Goal: Information Seeking & Learning: Learn about a topic

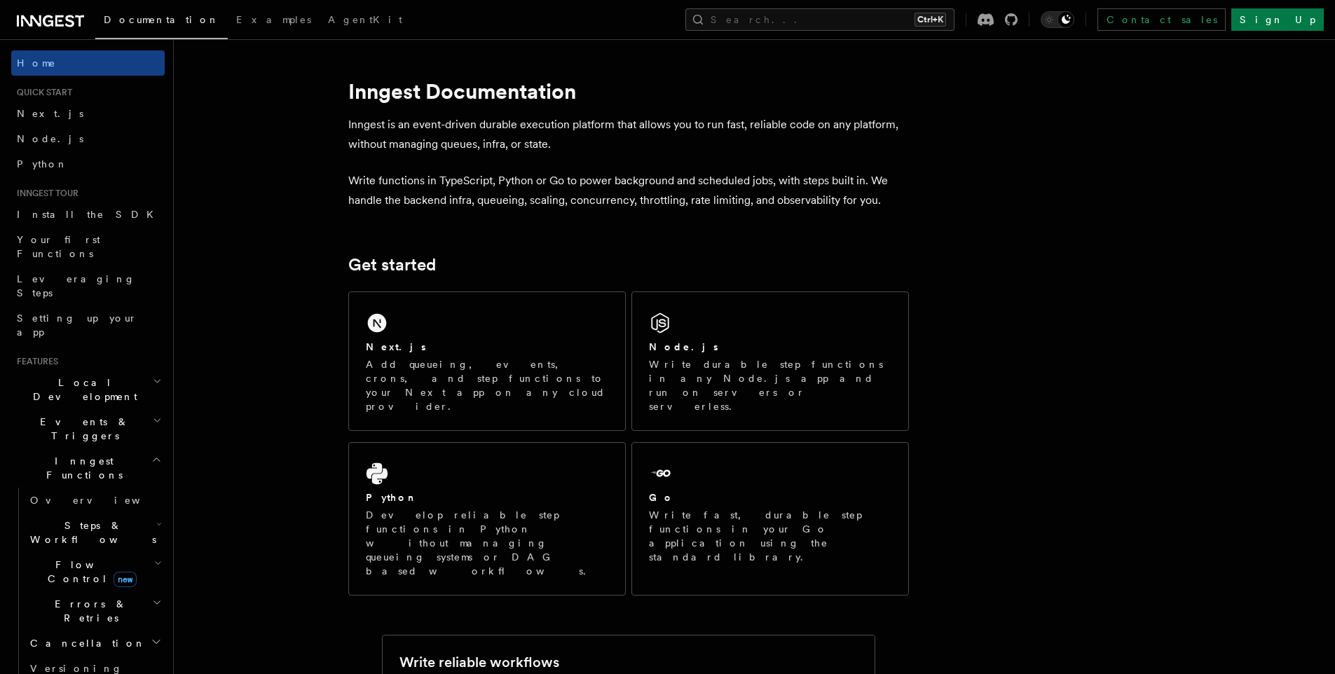
click at [64, 20] on icon at bounding box center [50, 21] width 67 height 17
click at [64, 215] on span "Install the SDK" at bounding box center [89, 214] width 145 height 11
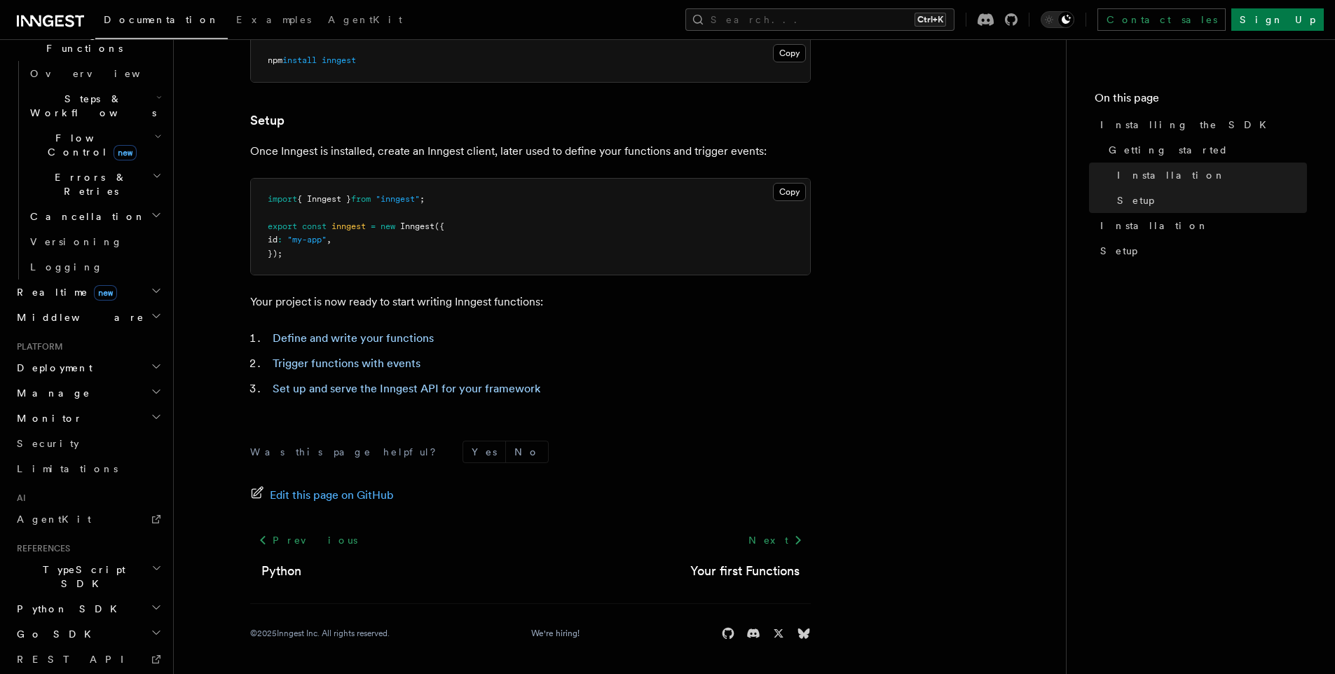
scroll to position [447, 0]
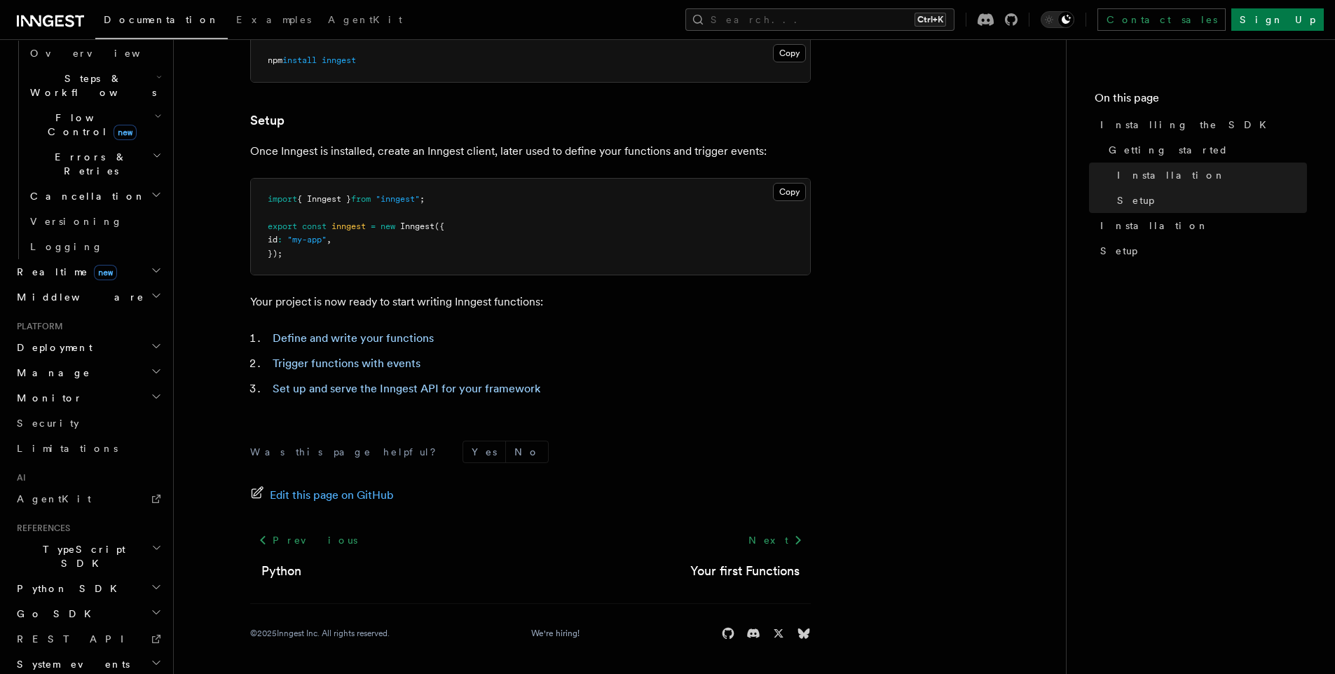
click at [39, 20] on icon at bounding box center [31, 20] width 20 height 11
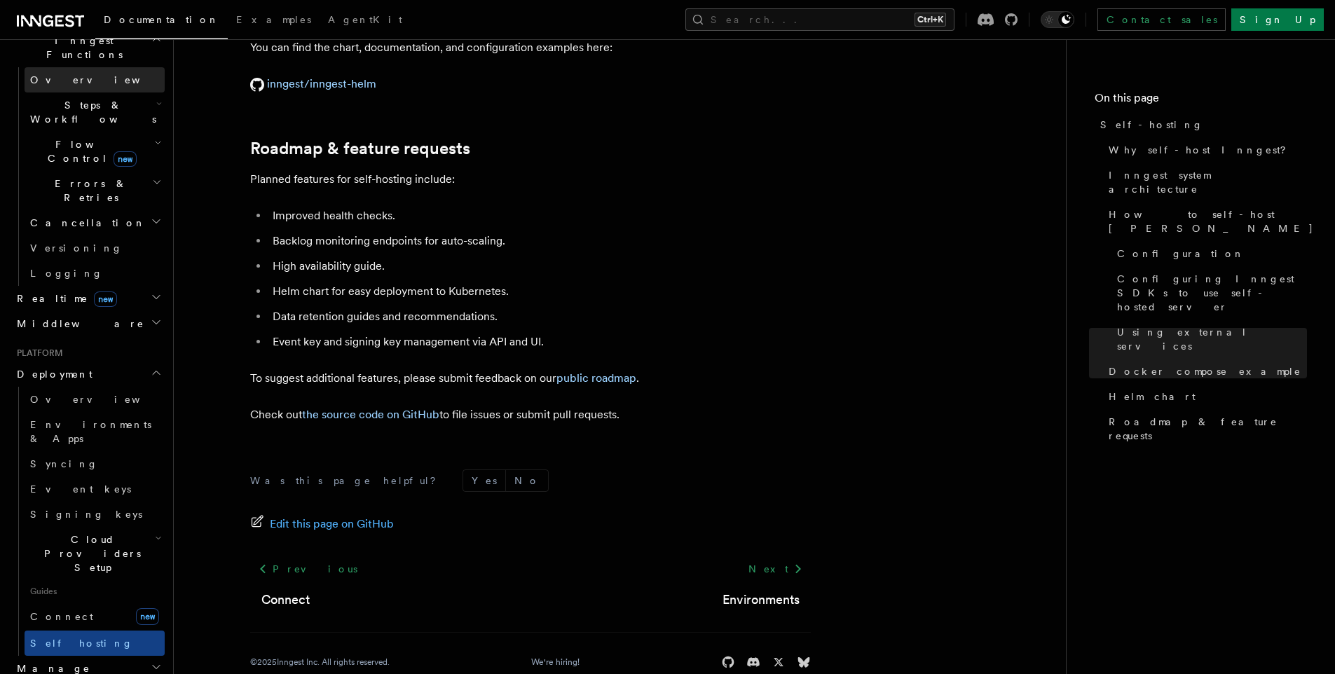
scroll to position [589, 0]
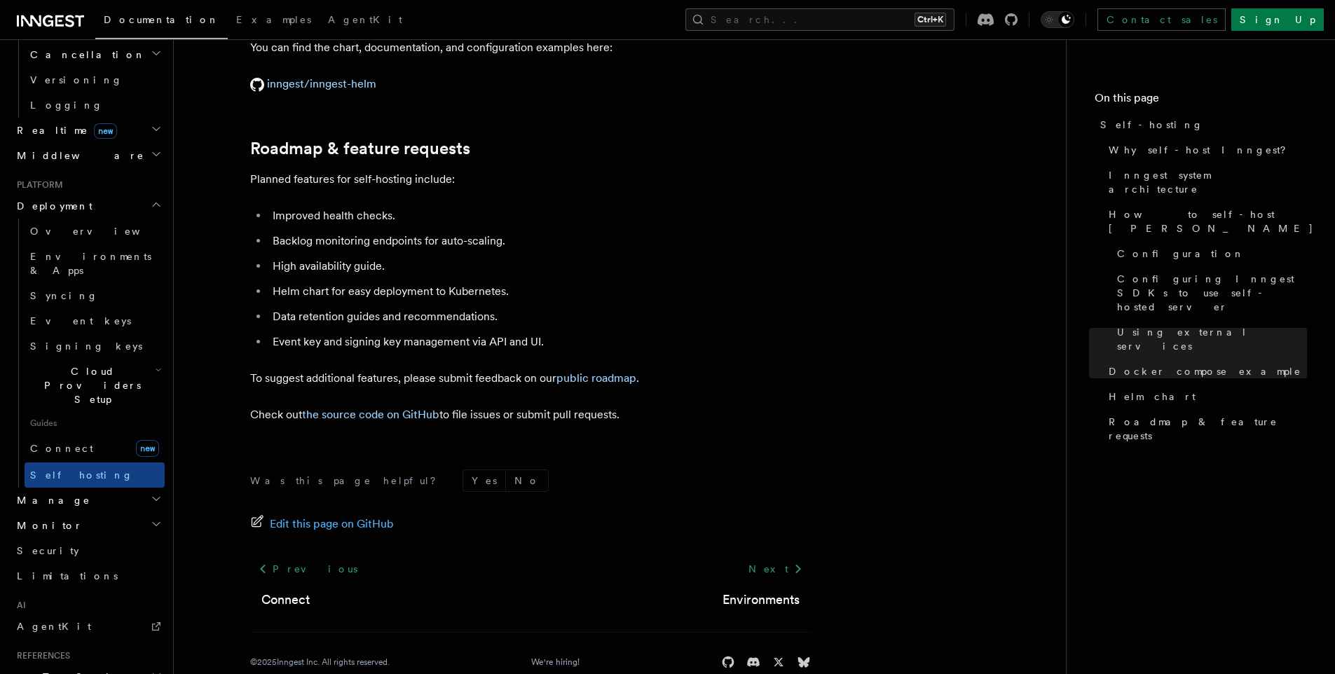
click at [151, 493] on icon "button" at bounding box center [156, 498] width 11 height 11
click at [86, 520] on span "Environments" at bounding box center [90, 525] width 121 height 11
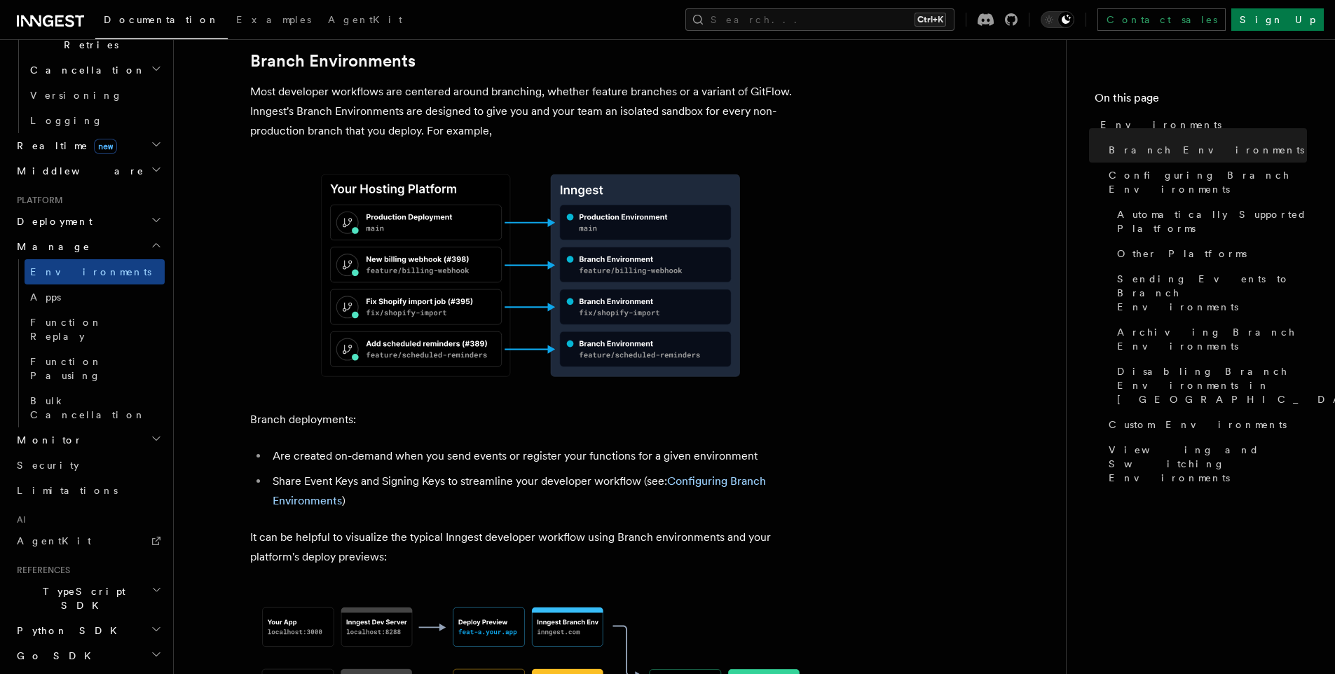
scroll to position [589, 0]
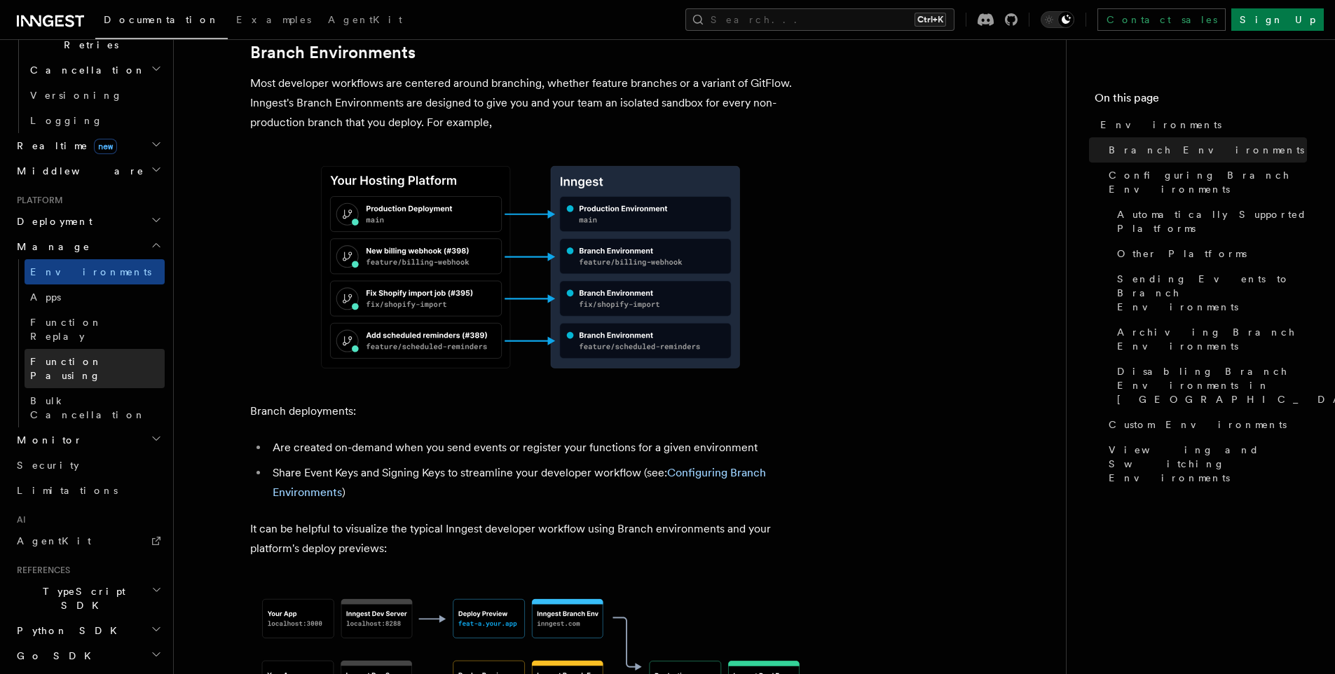
click at [101, 349] on link "Function Pausing" at bounding box center [95, 368] width 140 height 39
